Goal: Task Accomplishment & Management: Use online tool/utility

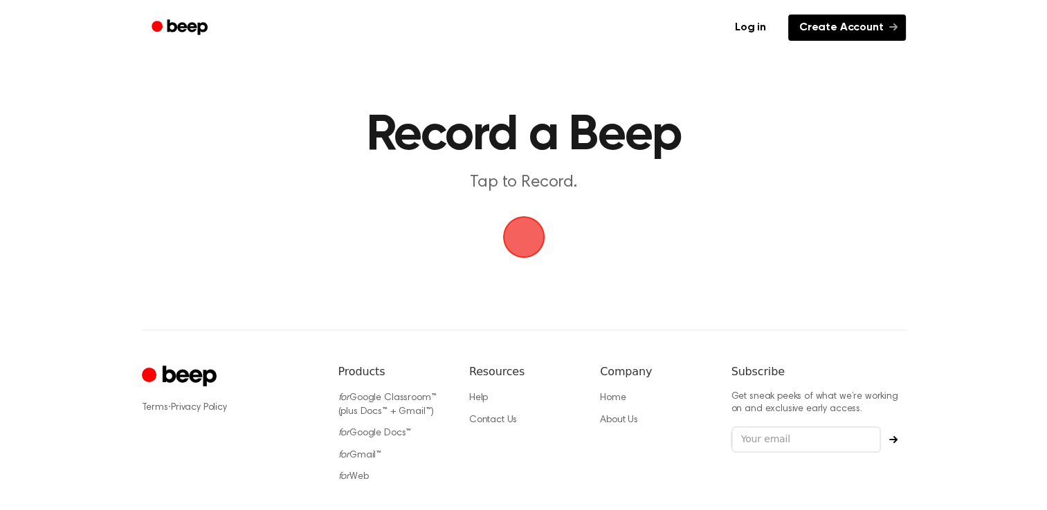
click at [830, 30] on link "Create Account" at bounding box center [847, 28] width 118 height 26
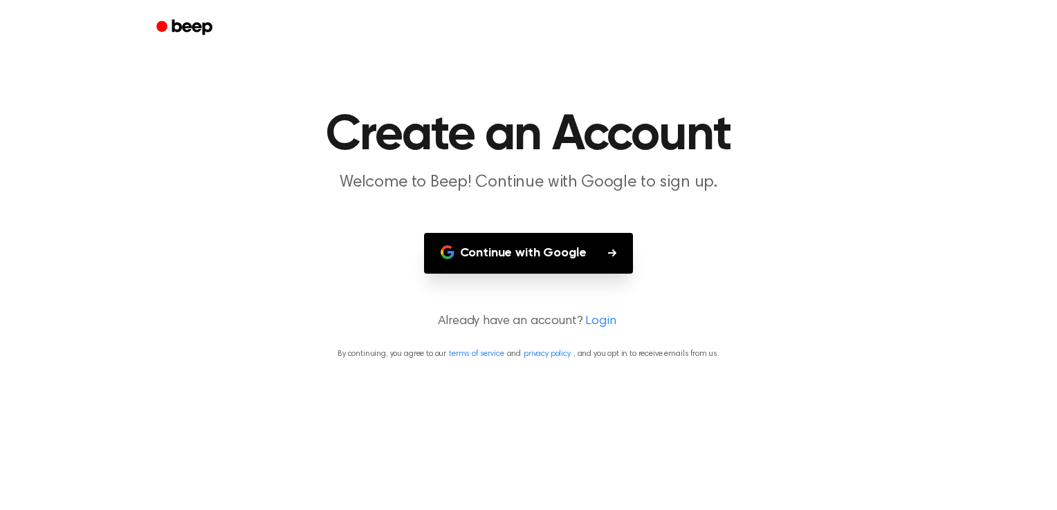
click at [537, 256] on button "Continue with Google" at bounding box center [529, 253] width 210 height 41
click at [534, 258] on button "Continue with Google" at bounding box center [529, 253] width 210 height 41
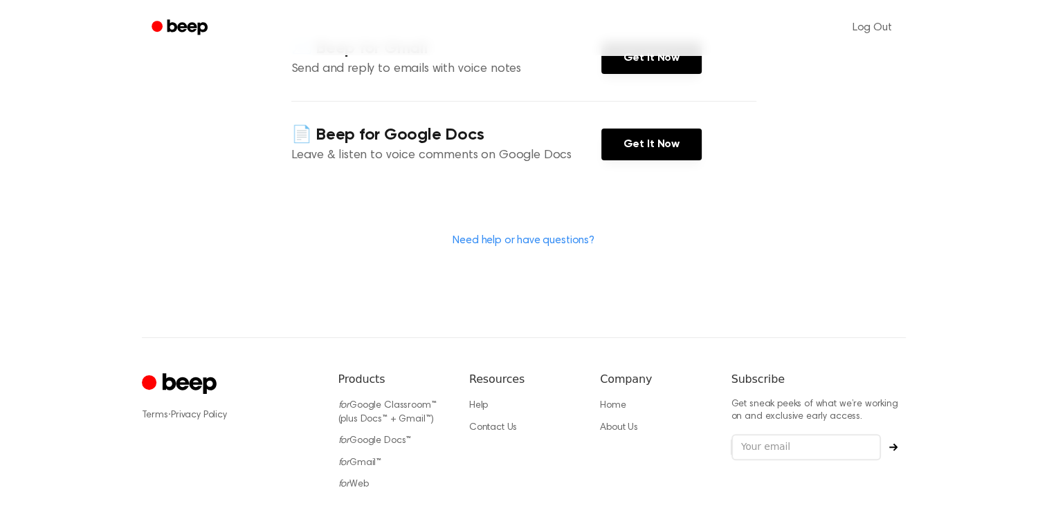
scroll to position [391, 0]
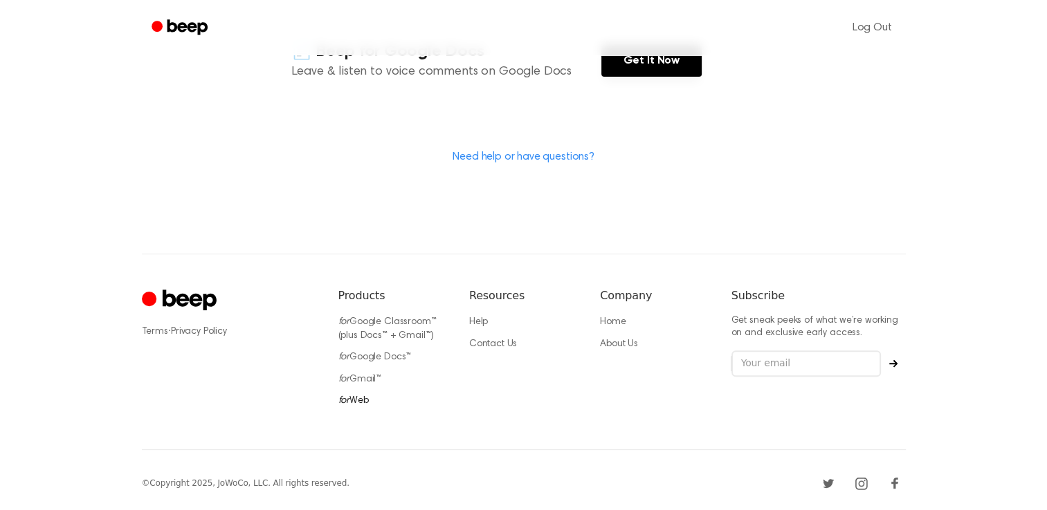
click at [360, 397] on link "for Web" at bounding box center [353, 401] width 30 height 10
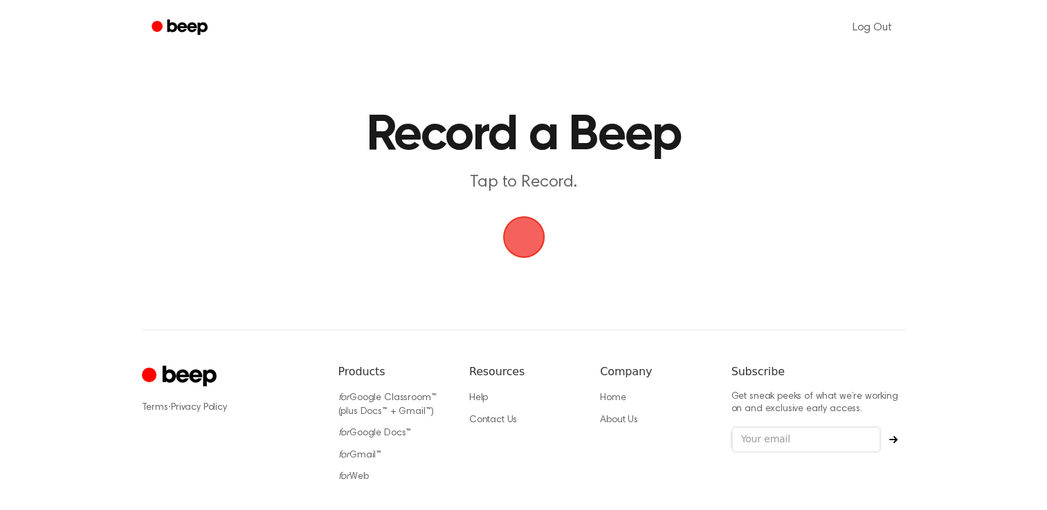
click at [523, 248] on span "button" at bounding box center [523, 237] width 61 height 61
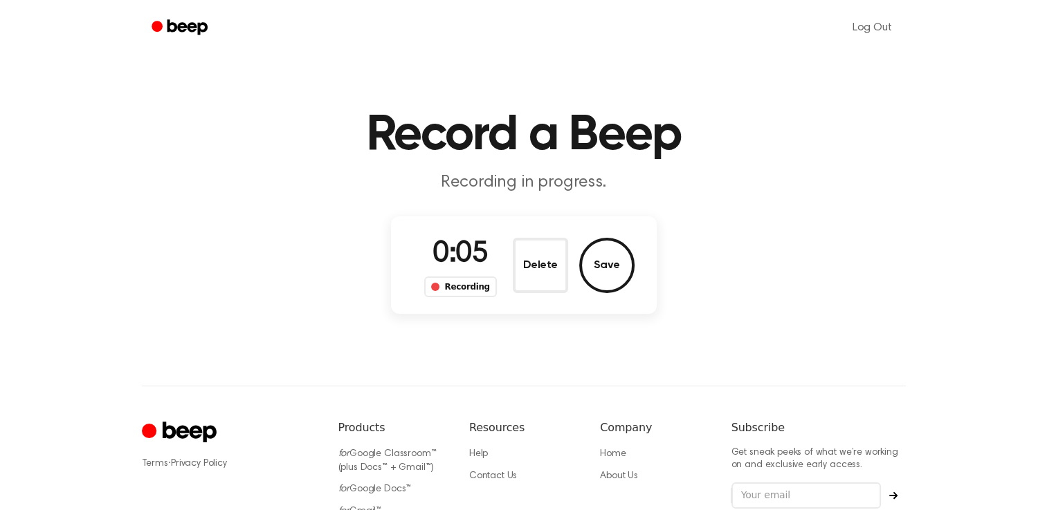
click at [466, 255] on span "0:05" at bounding box center [459, 254] width 55 height 29
click at [537, 154] on h1 "Record a Beep" at bounding box center [523, 136] width 708 height 50
click at [544, 263] on button "Delete" at bounding box center [540, 265] width 55 height 55
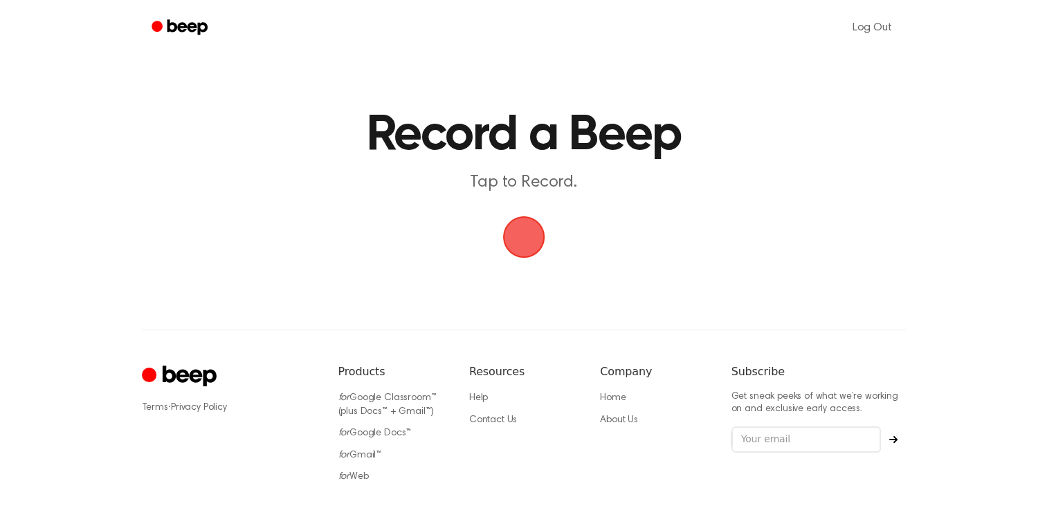
click at [531, 245] on span "button" at bounding box center [523, 237] width 68 height 68
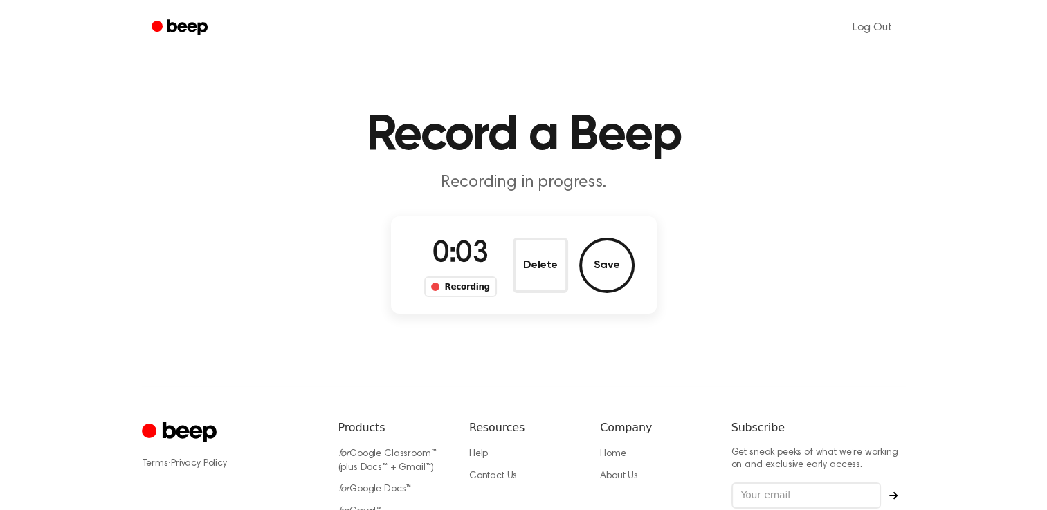
click at [467, 291] on div "Recording" at bounding box center [460, 287] width 73 height 21
click at [539, 268] on button "Delete" at bounding box center [540, 265] width 55 height 55
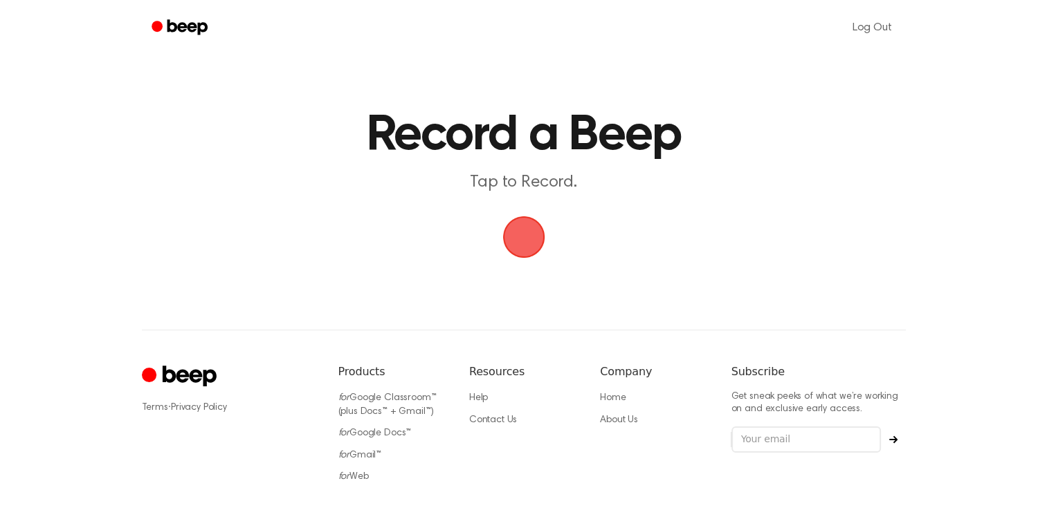
click at [512, 239] on span "button" at bounding box center [523, 237] width 68 height 68
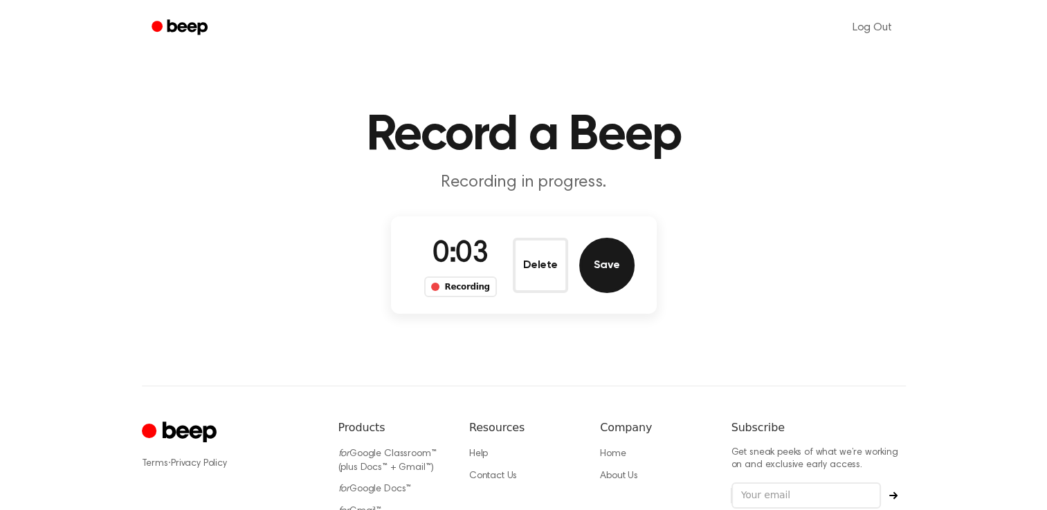
click at [609, 261] on button "Save" at bounding box center [606, 265] width 55 height 55
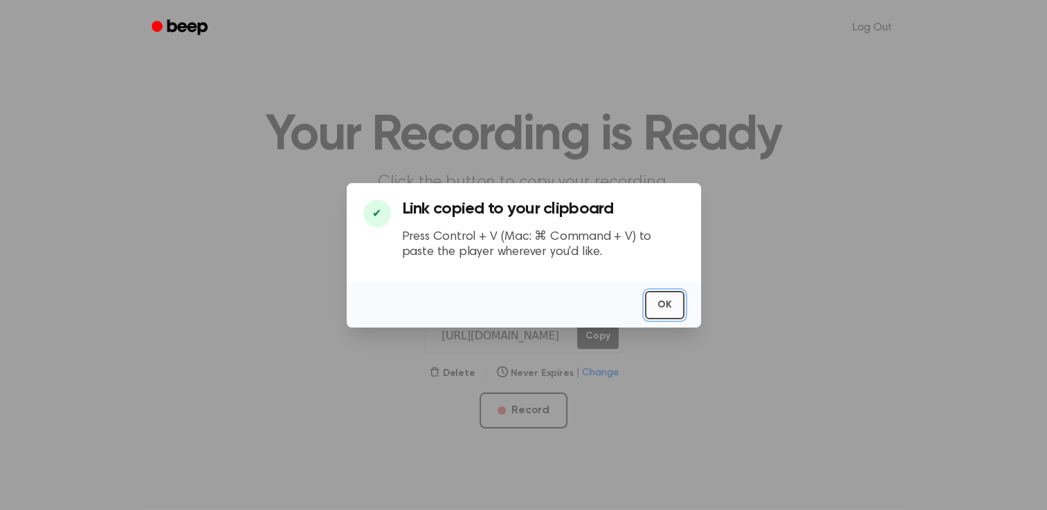
click at [673, 306] on button "OK" at bounding box center [664, 305] width 39 height 28
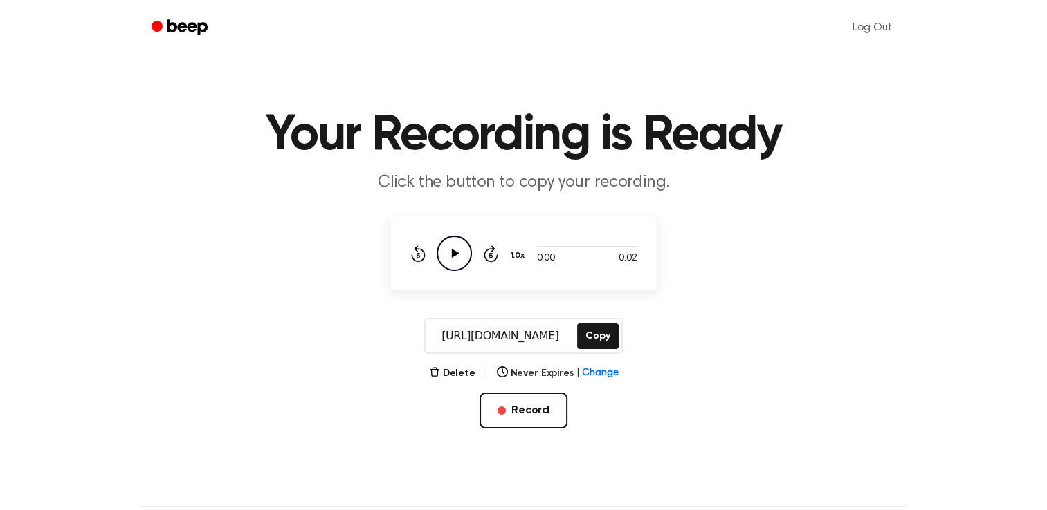
click at [448, 246] on icon "Play Audio" at bounding box center [453, 253] width 35 height 35
click at [456, 259] on icon "Play Audio" at bounding box center [453, 253] width 35 height 35
click at [461, 251] on icon "Play Audio" at bounding box center [453, 253] width 35 height 35
click at [449, 261] on icon "Play Audio" at bounding box center [453, 253] width 35 height 35
click at [458, 261] on icon "Play Audio" at bounding box center [453, 253] width 35 height 35
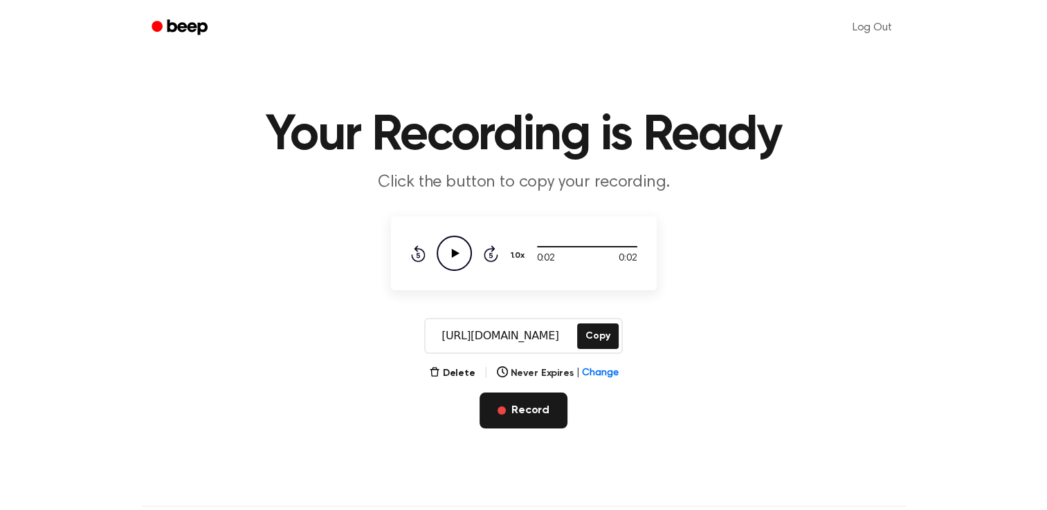
click at [529, 409] on button "Record" at bounding box center [523, 411] width 88 height 36
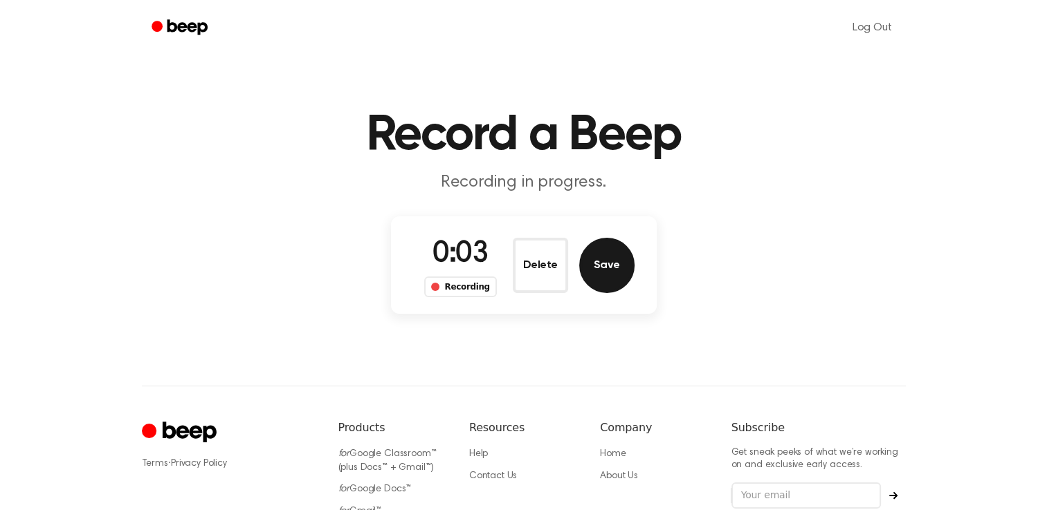
click at [602, 271] on button "Save" at bounding box center [606, 265] width 55 height 55
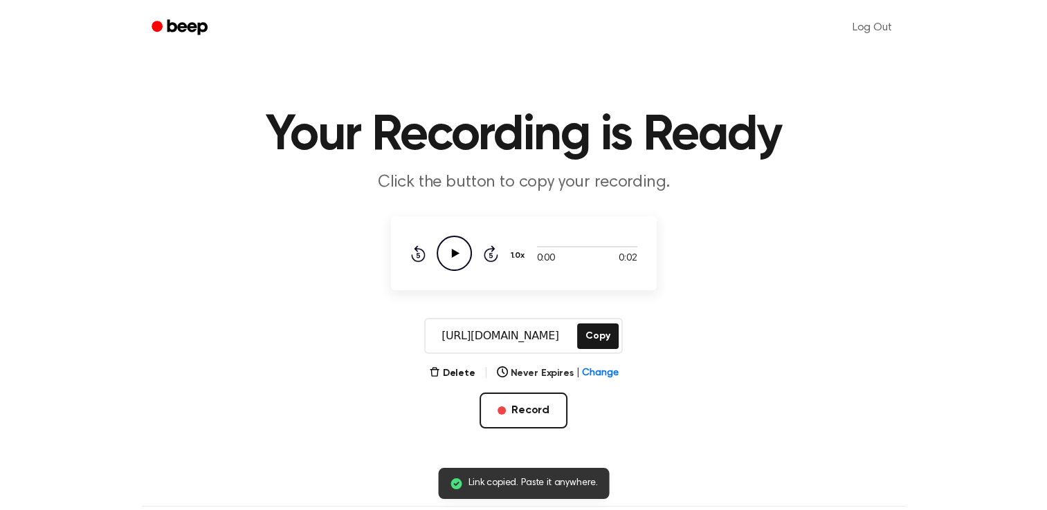
click at [454, 259] on icon "Play Audio" at bounding box center [453, 253] width 35 height 35
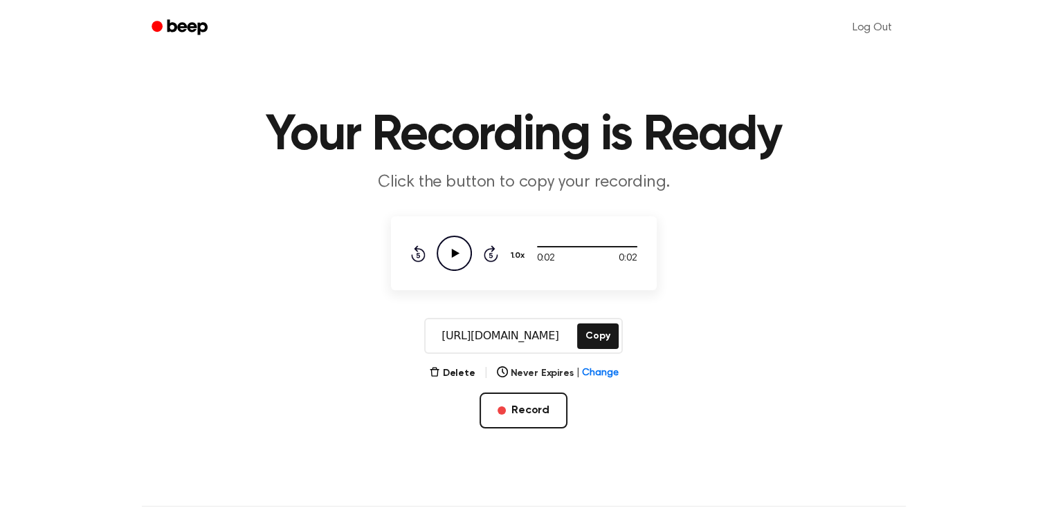
click at [454, 259] on icon "Play Audio" at bounding box center [453, 253] width 35 height 35
click at [531, 416] on button "Record" at bounding box center [523, 411] width 88 height 36
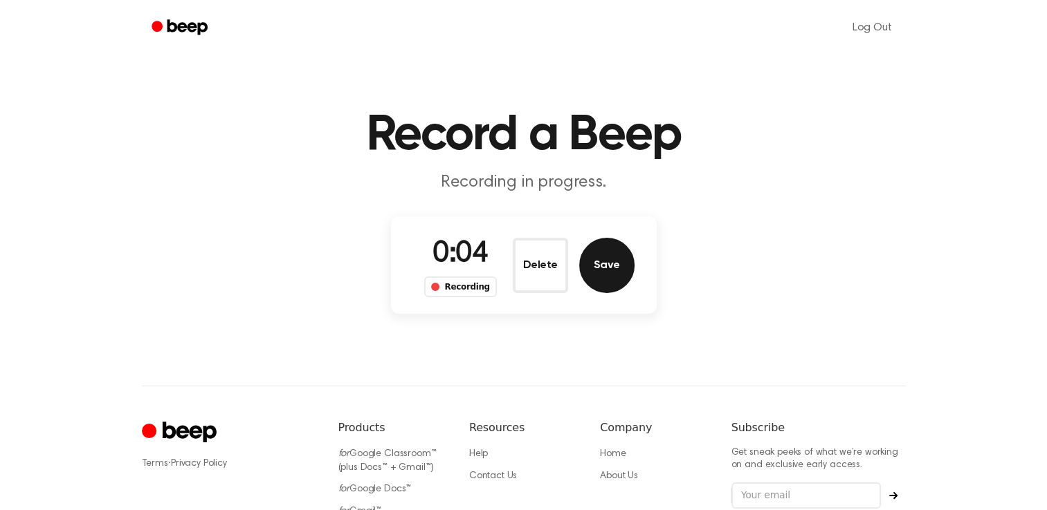
click at [593, 279] on button "Save" at bounding box center [606, 265] width 55 height 55
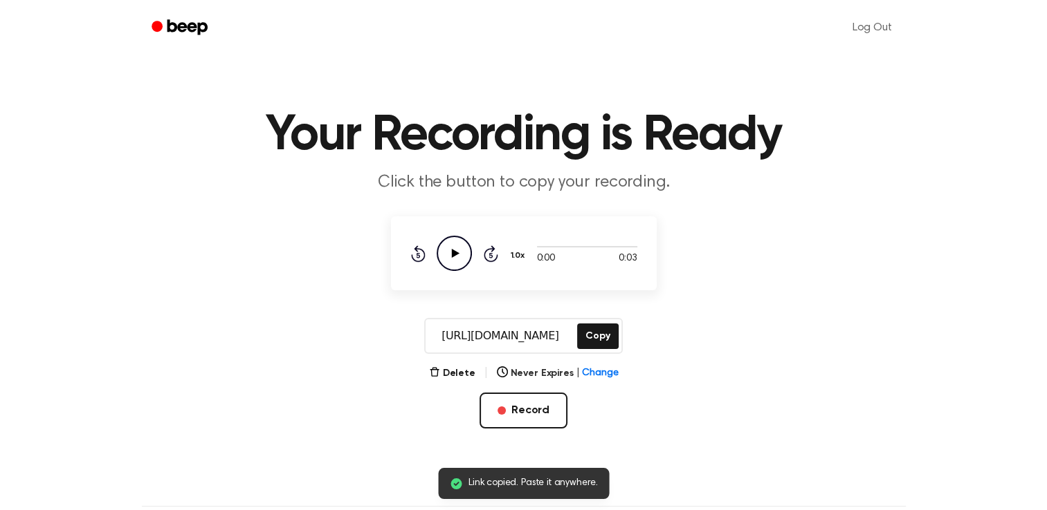
click at [454, 259] on icon "Play Audio" at bounding box center [453, 253] width 35 height 35
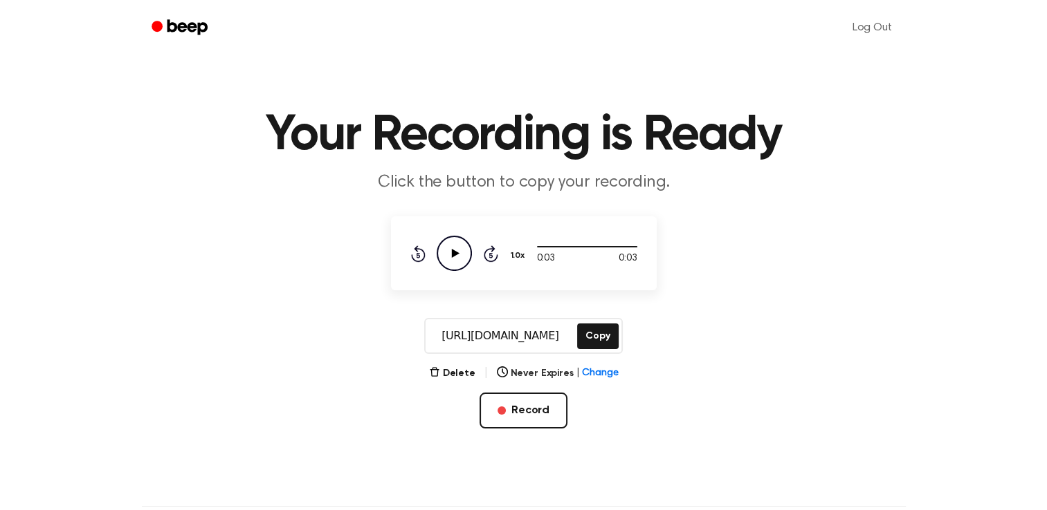
click at [454, 259] on icon "Play Audio" at bounding box center [453, 253] width 35 height 35
click at [595, 333] on button "Copy" at bounding box center [597, 337] width 41 height 26
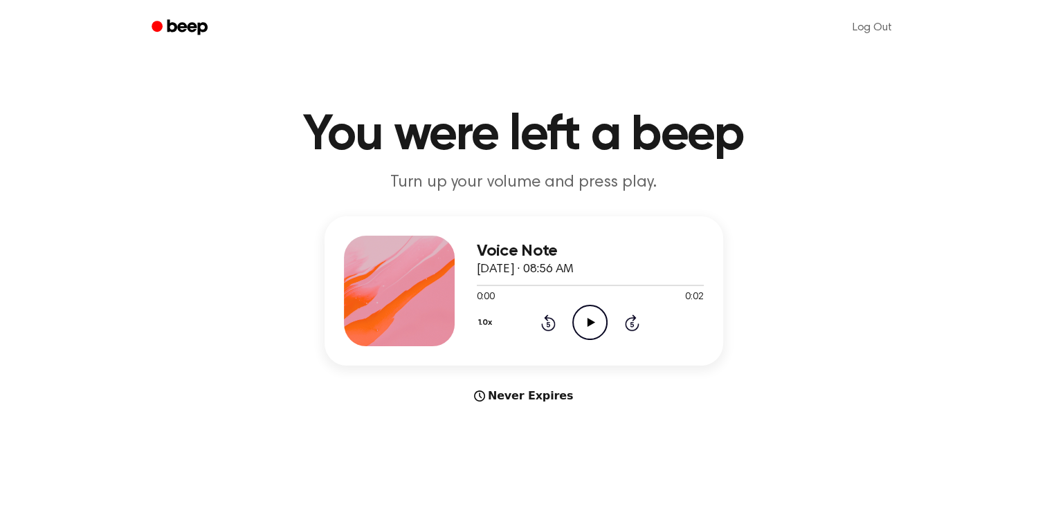
click at [593, 331] on icon "Play Audio" at bounding box center [589, 322] width 35 height 35
click at [589, 319] on icon "Play Audio" at bounding box center [589, 322] width 35 height 35
